Goal: Task Accomplishment & Management: Manage account settings

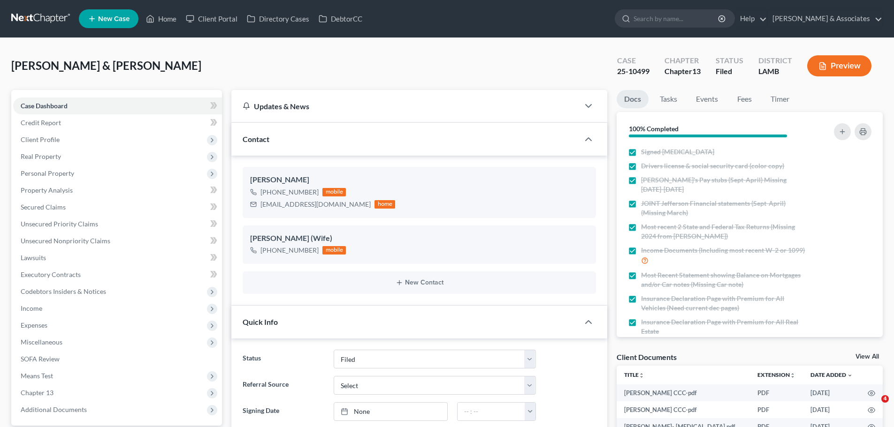
select select "8"
click at [170, 14] on link "Home" at bounding box center [161, 18] width 40 height 17
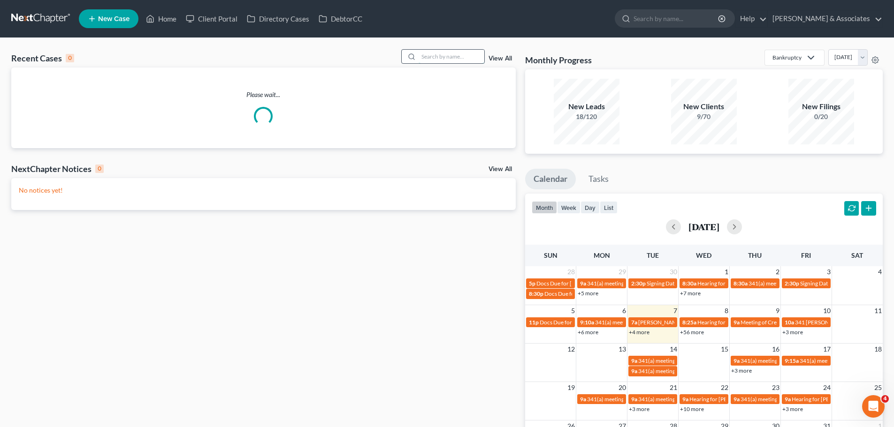
click at [440, 53] on input "search" at bounding box center [452, 57] width 66 height 14
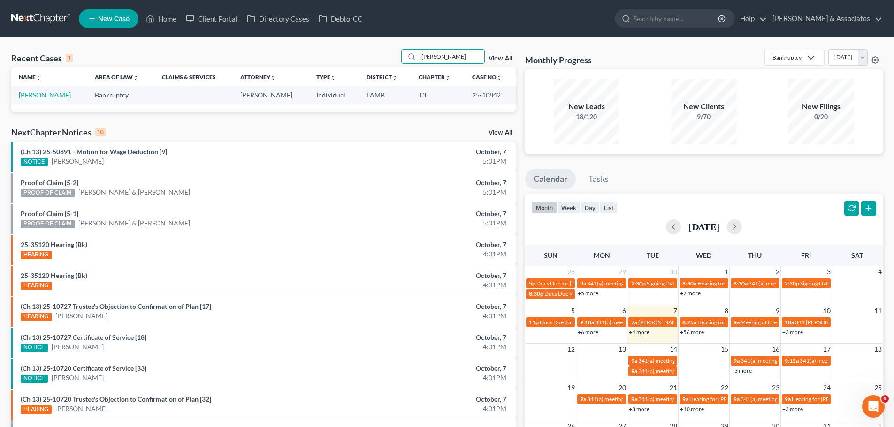
type input "[PERSON_NAME]"
click at [37, 94] on link "[PERSON_NAME]" at bounding box center [45, 95] width 52 height 8
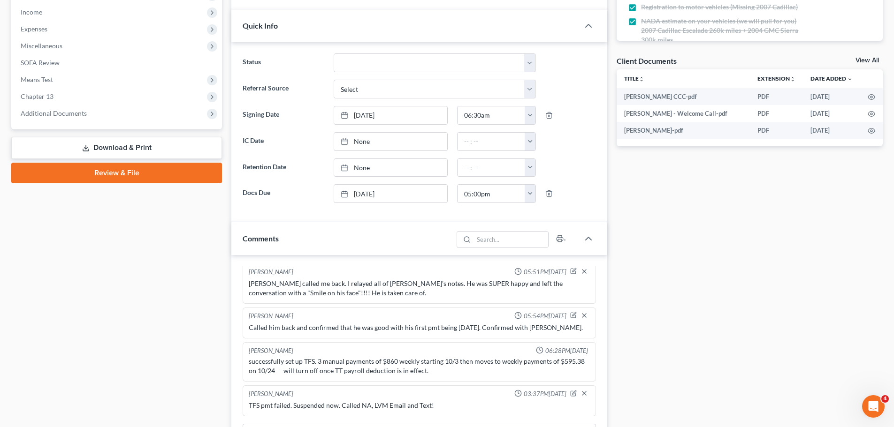
scroll to position [375, 0]
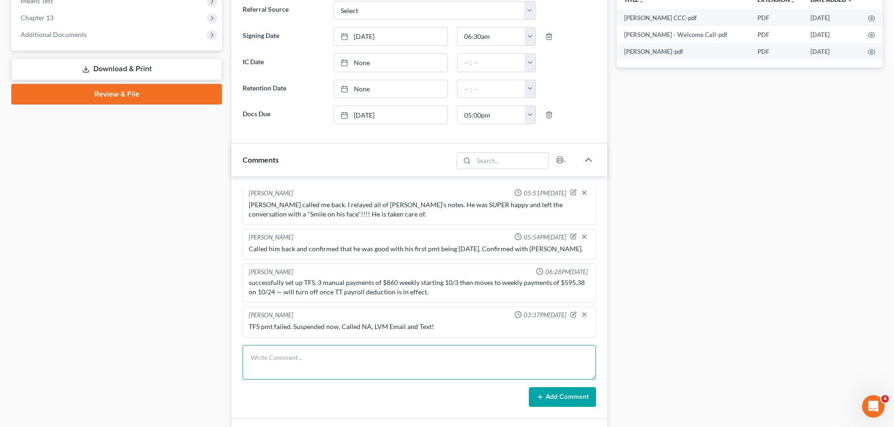
click at [372, 373] on textarea at bounding box center [419, 362] width 353 height 35
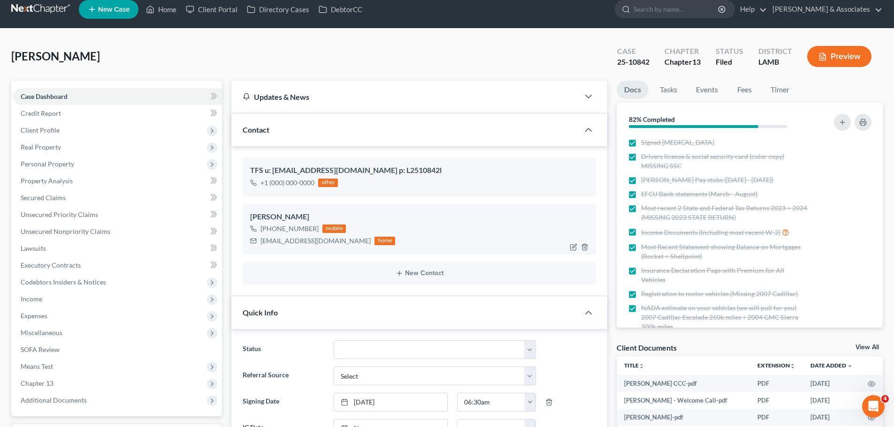
scroll to position [0, 0]
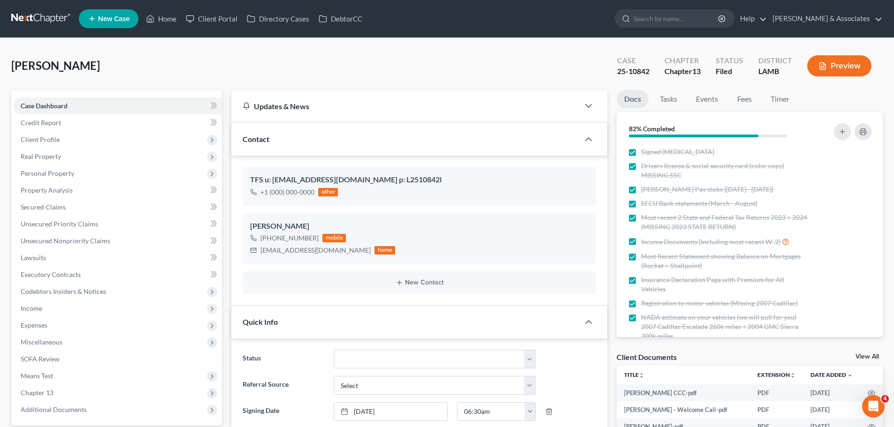
type textarea "Got his TFS reactivated."
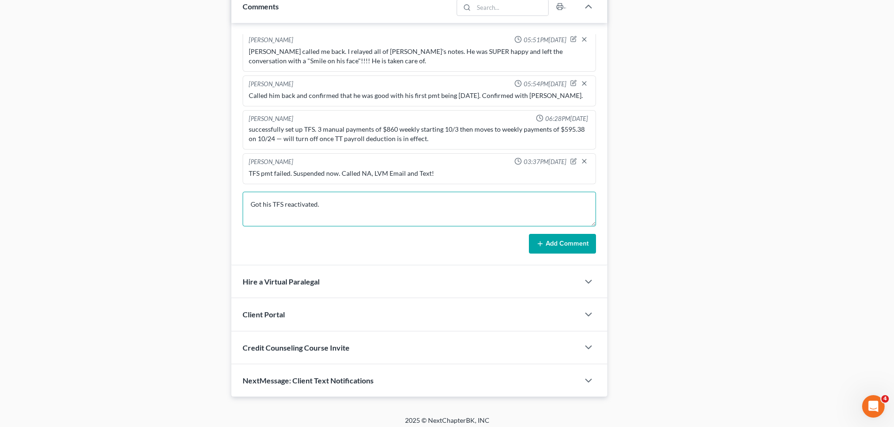
scroll to position [534, 0]
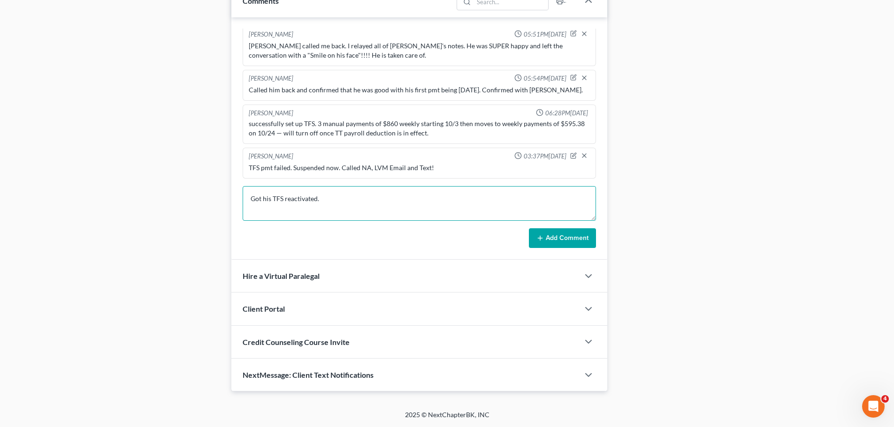
click at [343, 194] on textarea "Got his TFS reactivated." at bounding box center [419, 203] width 353 height 35
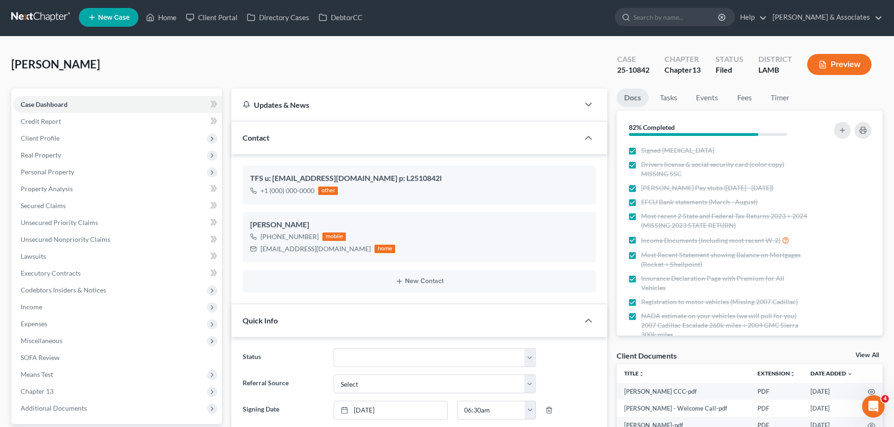
scroll to position [0, 0]
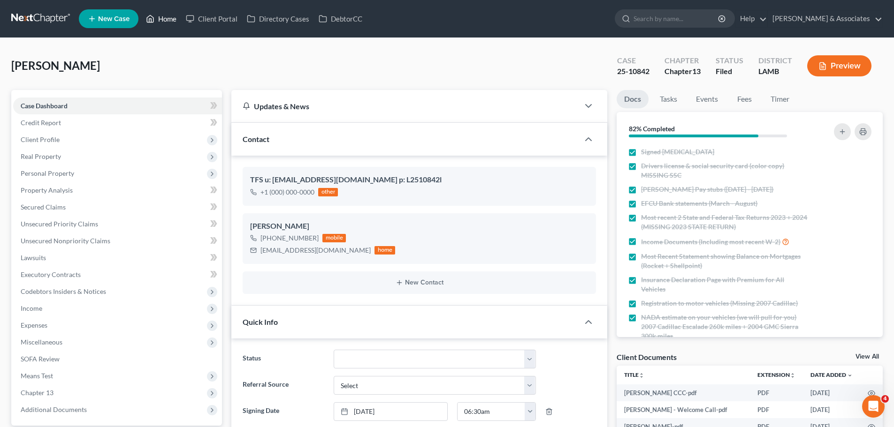
click at [165, 16] on link "Home" at bounding box center [161, 18] width 40 height 17
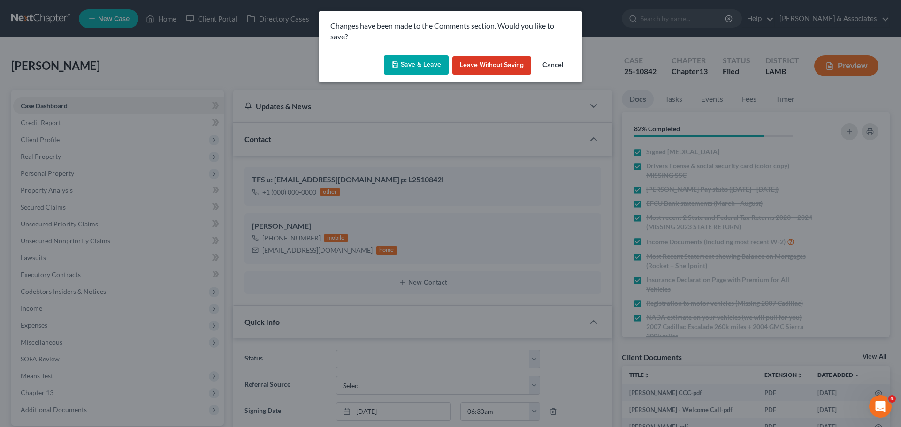
click at [490, 69] on button "Leave without Saving" at bounding box center [491, 65] width 79 height 19
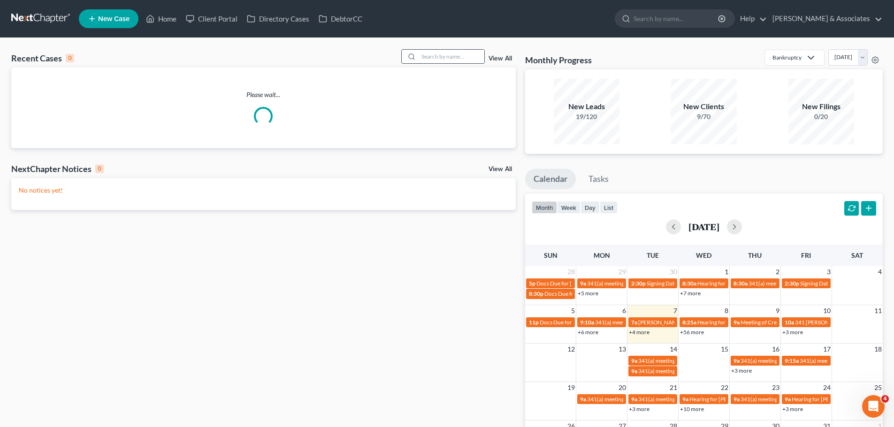
click at [431, 59] on input "search" at bounding box center [452, 57] width 66 height 14
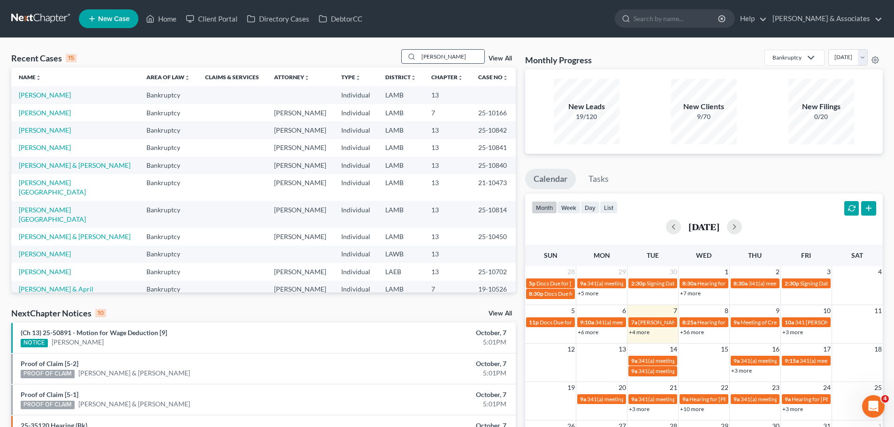
type input "[PERSON_NAME]"
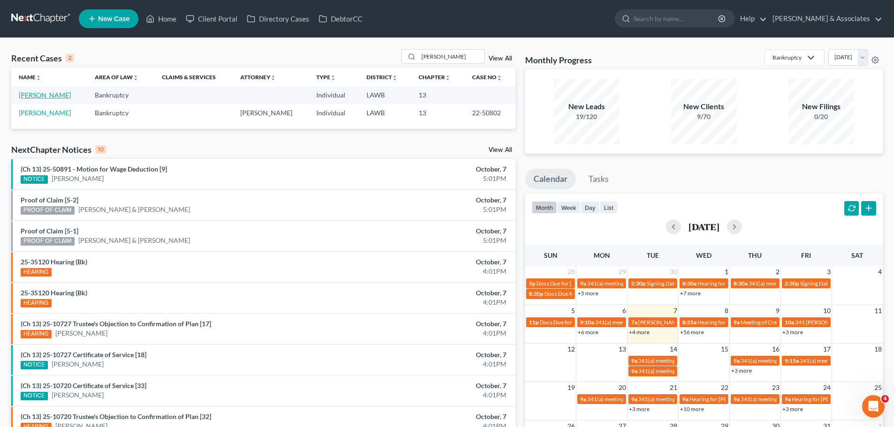
click at [55, 94] on link "[PERSON_NAME]" at bounding box center [45, 95] width 52 height 8
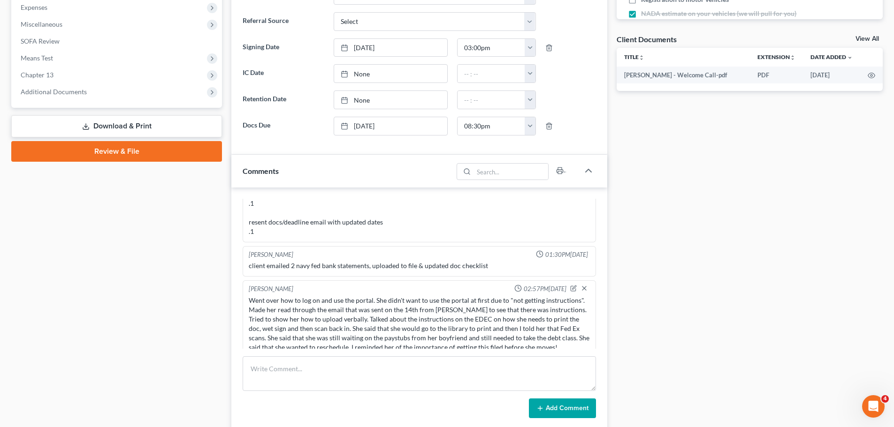
scroll to position [328, 0]
